Goal: Task Accomplishment & Management: Use online tool/utility

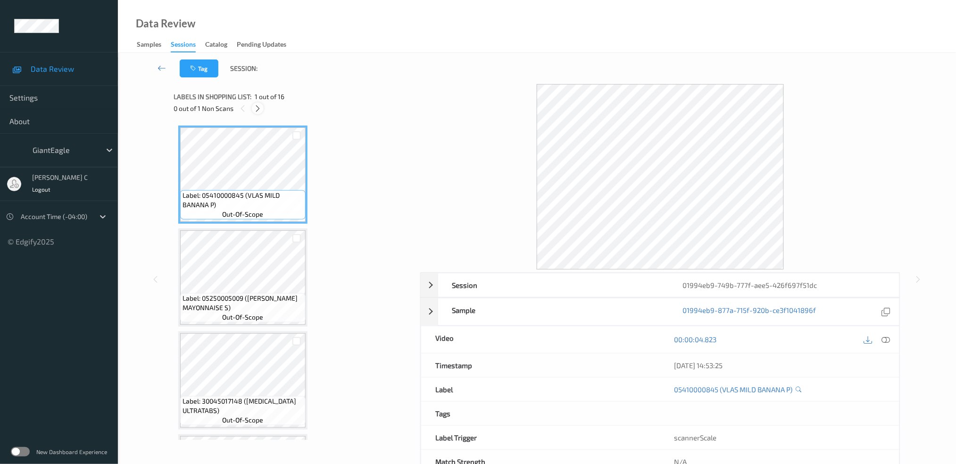
click at [258, 109] on icon at bounding box center [258, 108] width 8 height 8
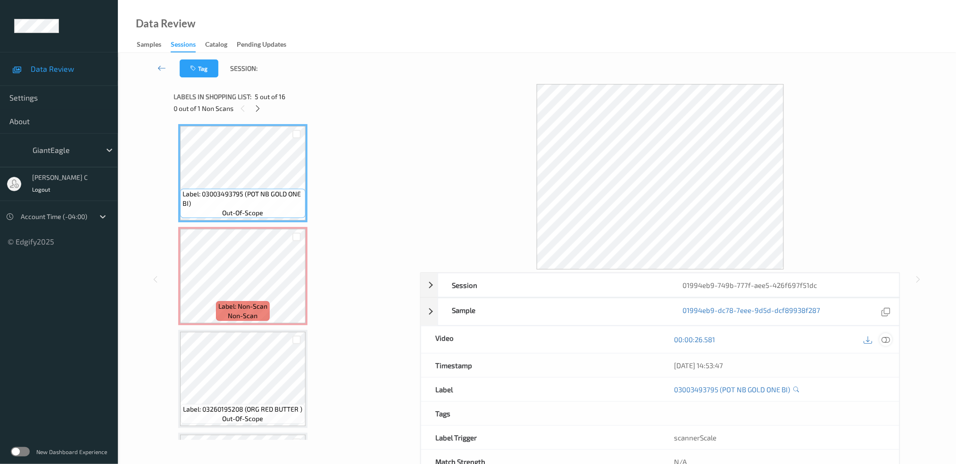
click at [884, 335] on icon at bounding box center [886, 339] width 8 height 8
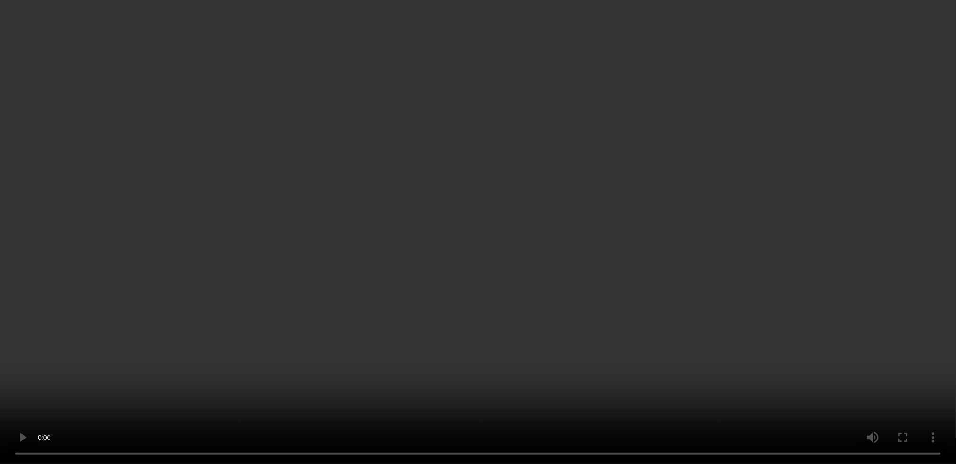
scroll to position [476, 0]
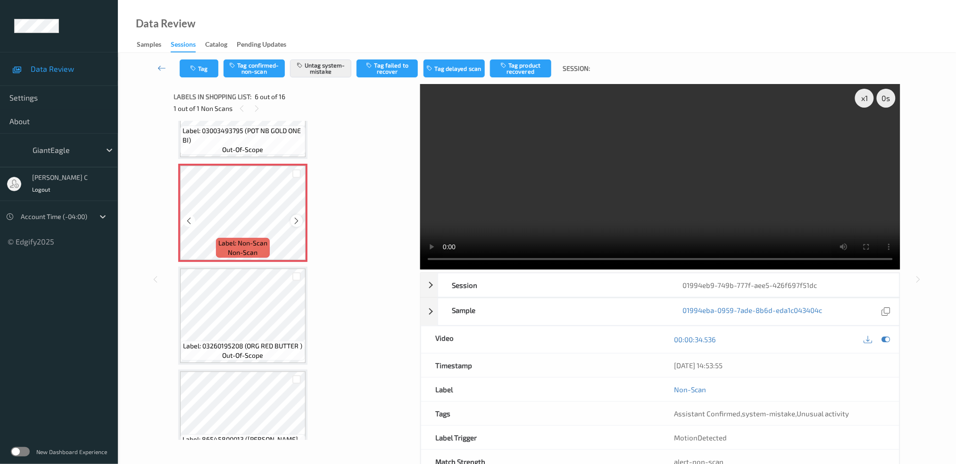
click at [296, 216] on icon at bounding box center [297, 220] width 8 height 8
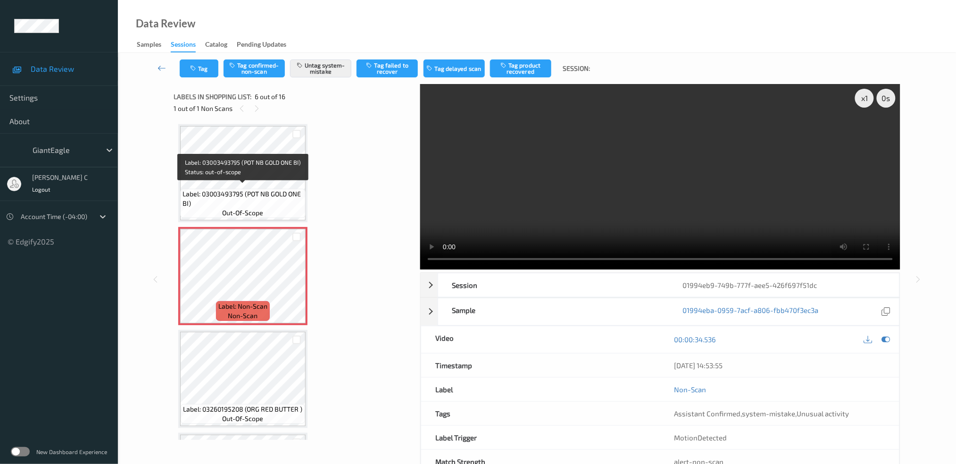
click at [250, 208] on span "out-of-scope" at bounding box center [243, 212] width 41 height 9
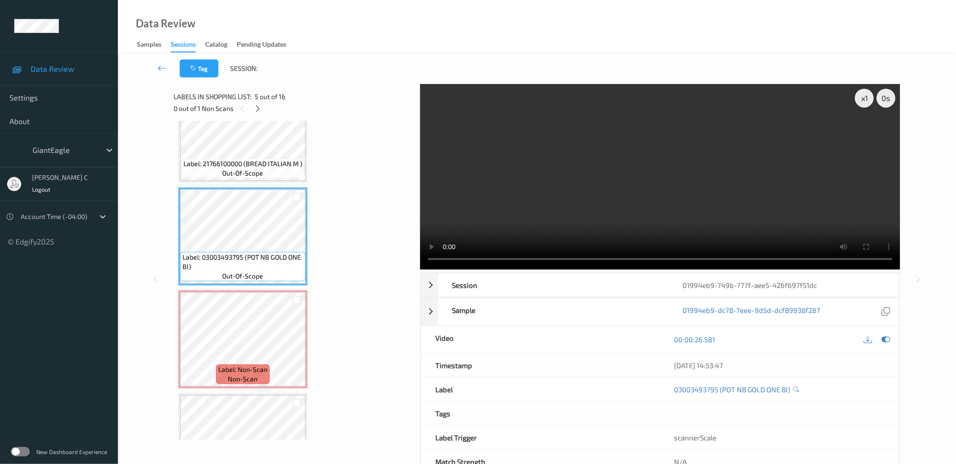
scroll to position [350, 0]
click at [255, 271] on span "out-of-scope" at bounding box center [243, 275] width 41 height 9
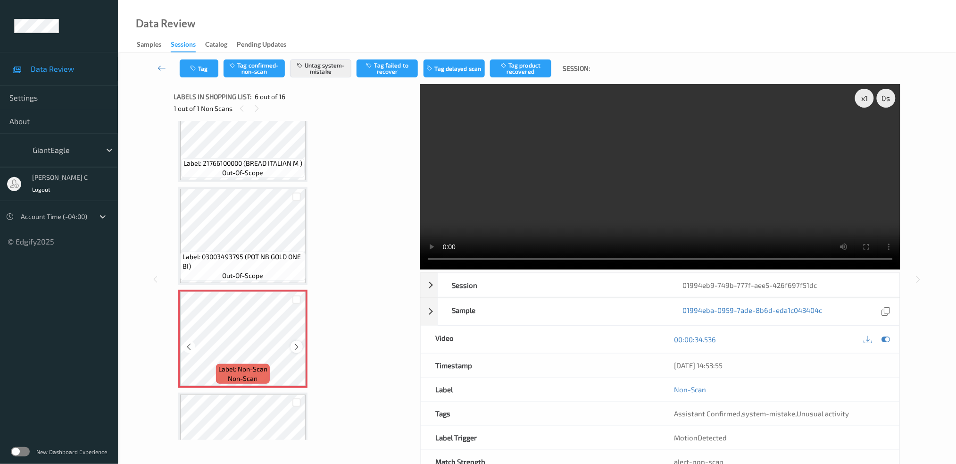
click at [293, 343] on icon at bounding box center [297, 346] width 8 height 8
click at [300, 341] on div at bounding box center [297, 347] width 12 height 12
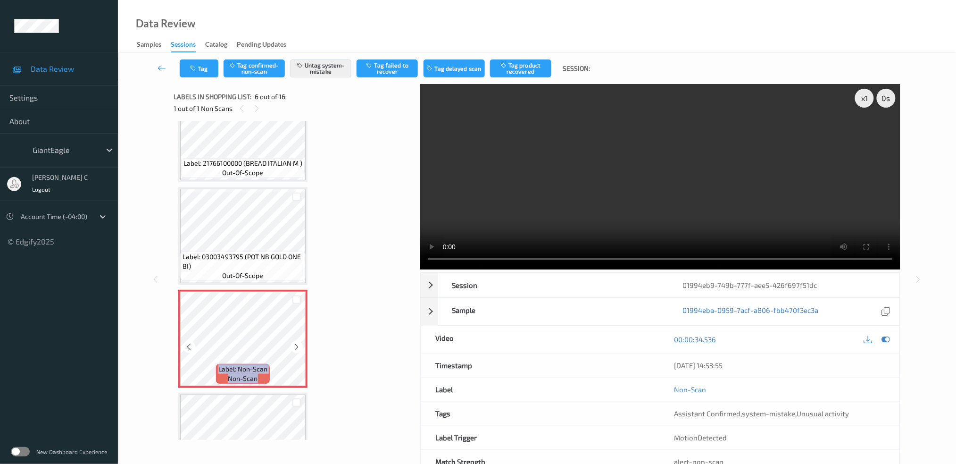
click at [300, 341] on div at bounding box center [297, 347] width 12 height 12
click at [340, 66] on button "Untag system-mistake" at bounding box center [320, 68] width 61 height 18
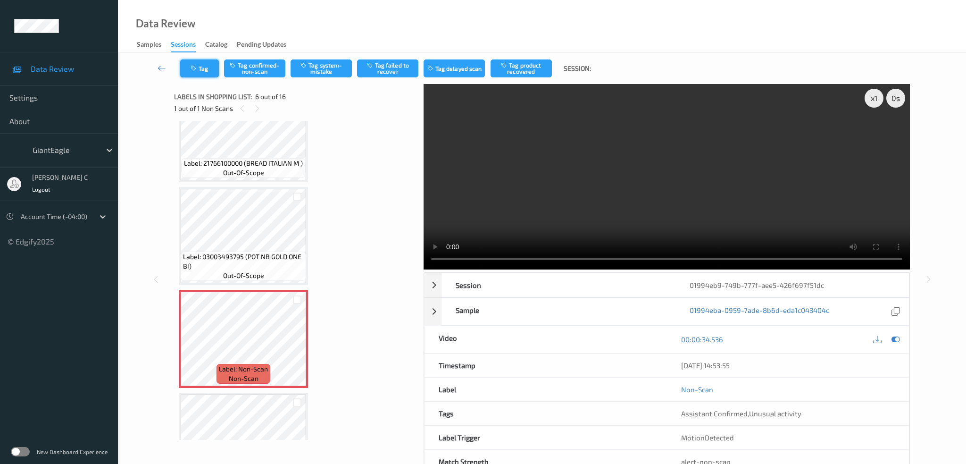
click at [207, 72] on button "Tag" at bounding box center [199, 68] width 39 height 18
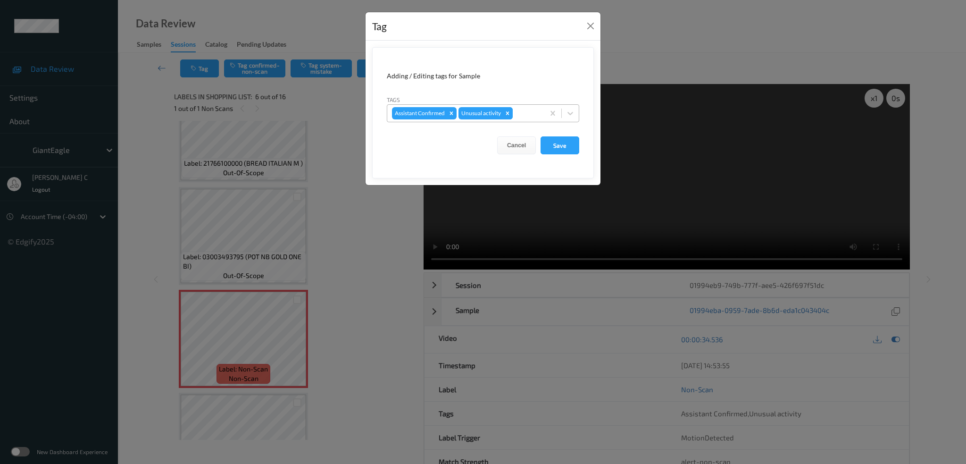
click at [505, 115] on icon "Remove Unusual activity" at bounding box center [507, 113] width 7 height 7
click at [542, 137] on button "Save" at bounding box center [560, 145] width 39 height 18
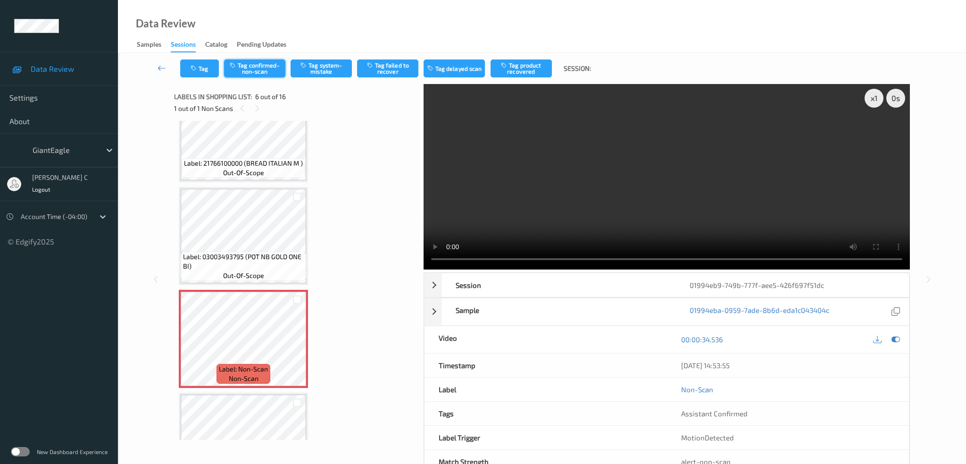
click at [258, 72] on button "Tag confirmed-non-scan" at bounding box center [254, 68] width 61 height 18
click at [529, 61] on button "Tag product recovered" at bounding box center [521, 68] width 61 height 18
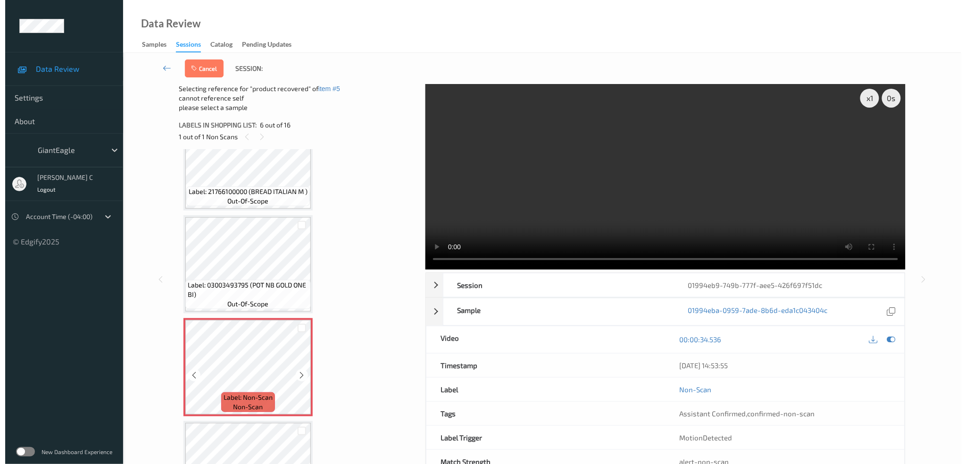
scroll to position [476, 0]
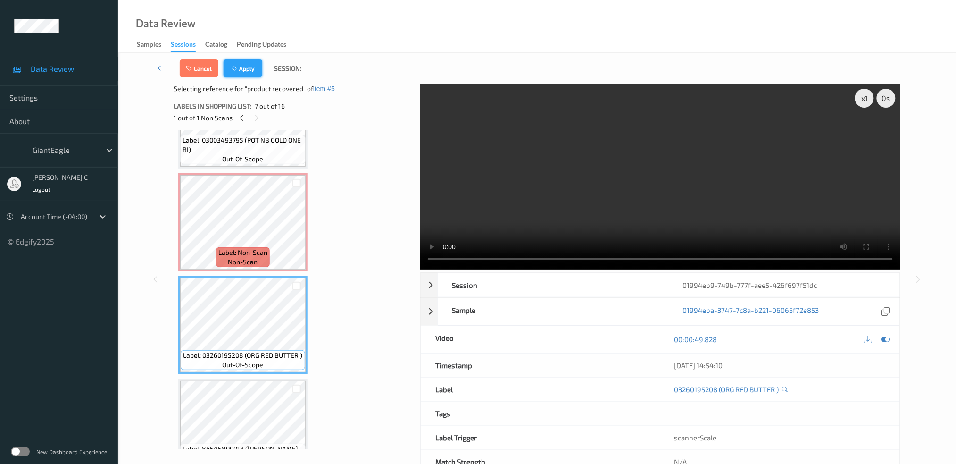
click at [258, 68] on button "Apply" at bounding box center [243, 68] width 39 height 18
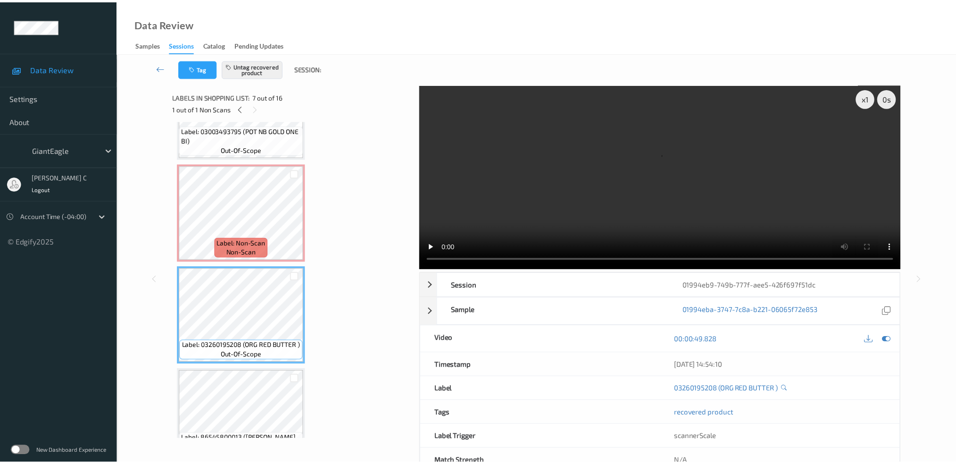
scroll to position [413, 0]
